Goal: Task Accomplishment & Management: Manage account settings

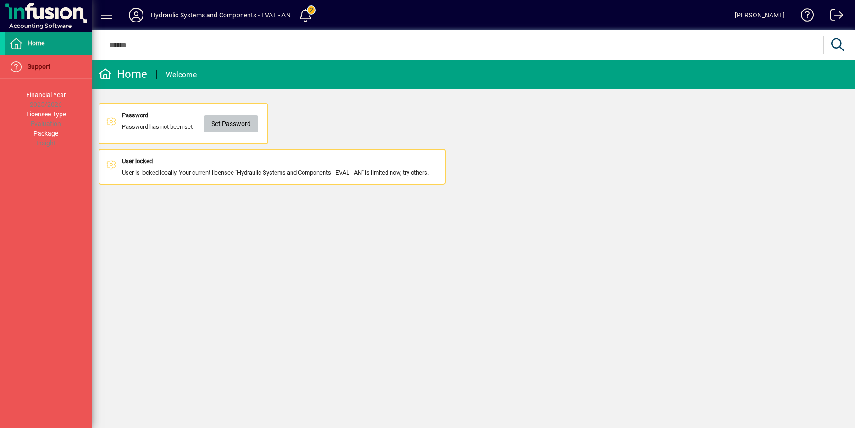
click at [227, 122] on span "Set Password" at bounding box center [230, 123] width 39 height 15
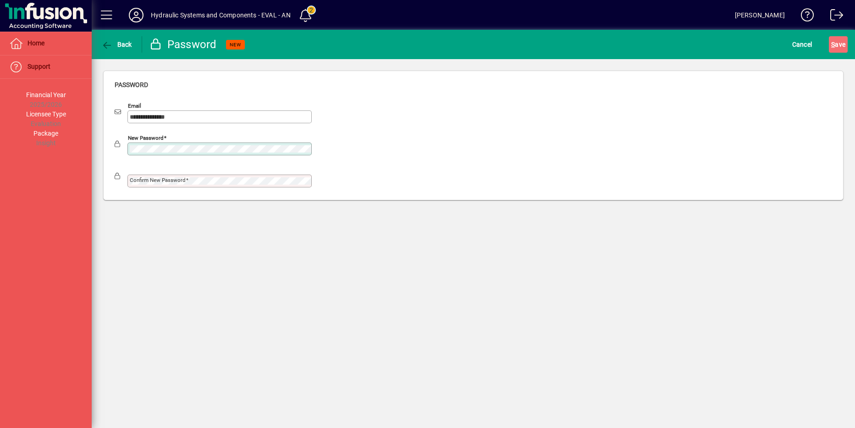
click at [133, 182] on mat-label "Confirm new password" at bounding box center [158, 180] width 56 height 6
click at [838, 42] on span "S ave" at bounding box center [838, 44] width 14 height 15
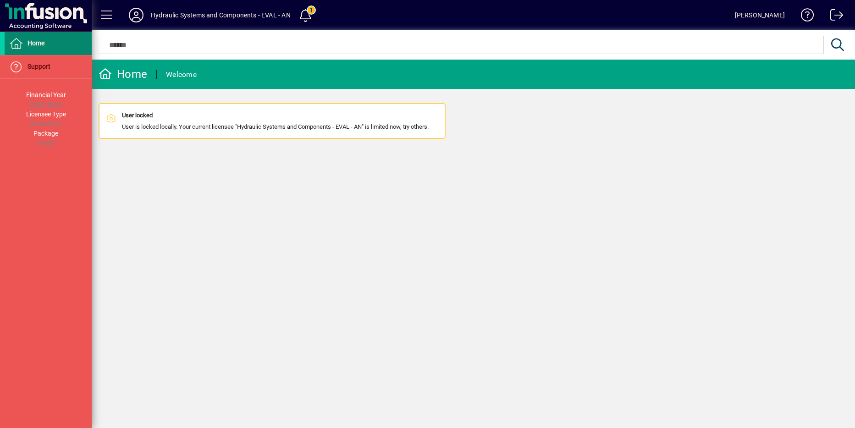
click at [22, 44] on icon at bounding box center [16, 43] width 14 height 11
click at [304, 15] on span at bounding box center [305, 15] width 22 height 22
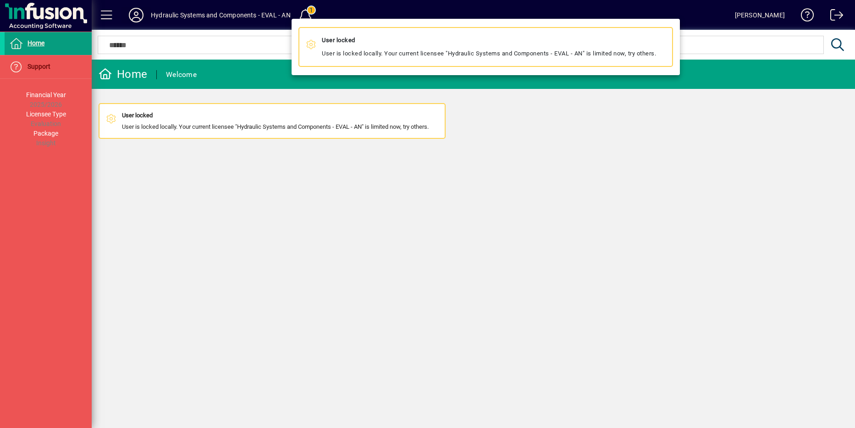
click at [133, 16] on div at bounding box center [427, 214] width 855 height 428
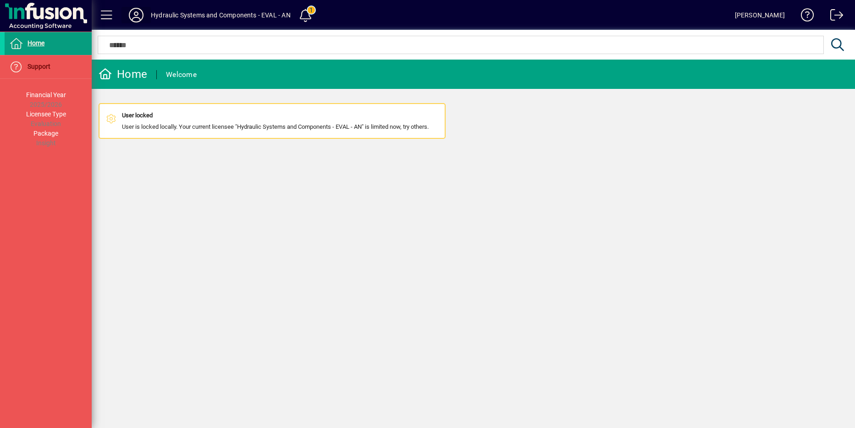
click at [135, 14] on icon at bounding box center [136, 15] width 18 height 15
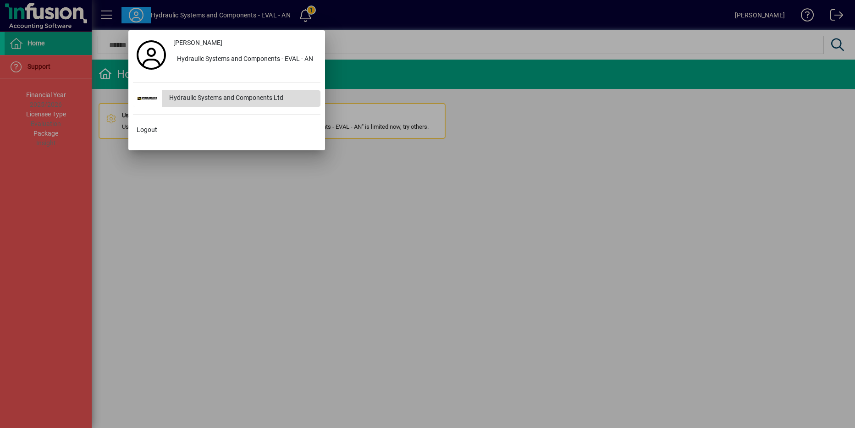
click at [182, 95] on div "Hydraulic Systems and Components Ltd" at bounding box center [241, 98] width 159 height 17
